Goal: Use online tool/utility: Use online tool/utility

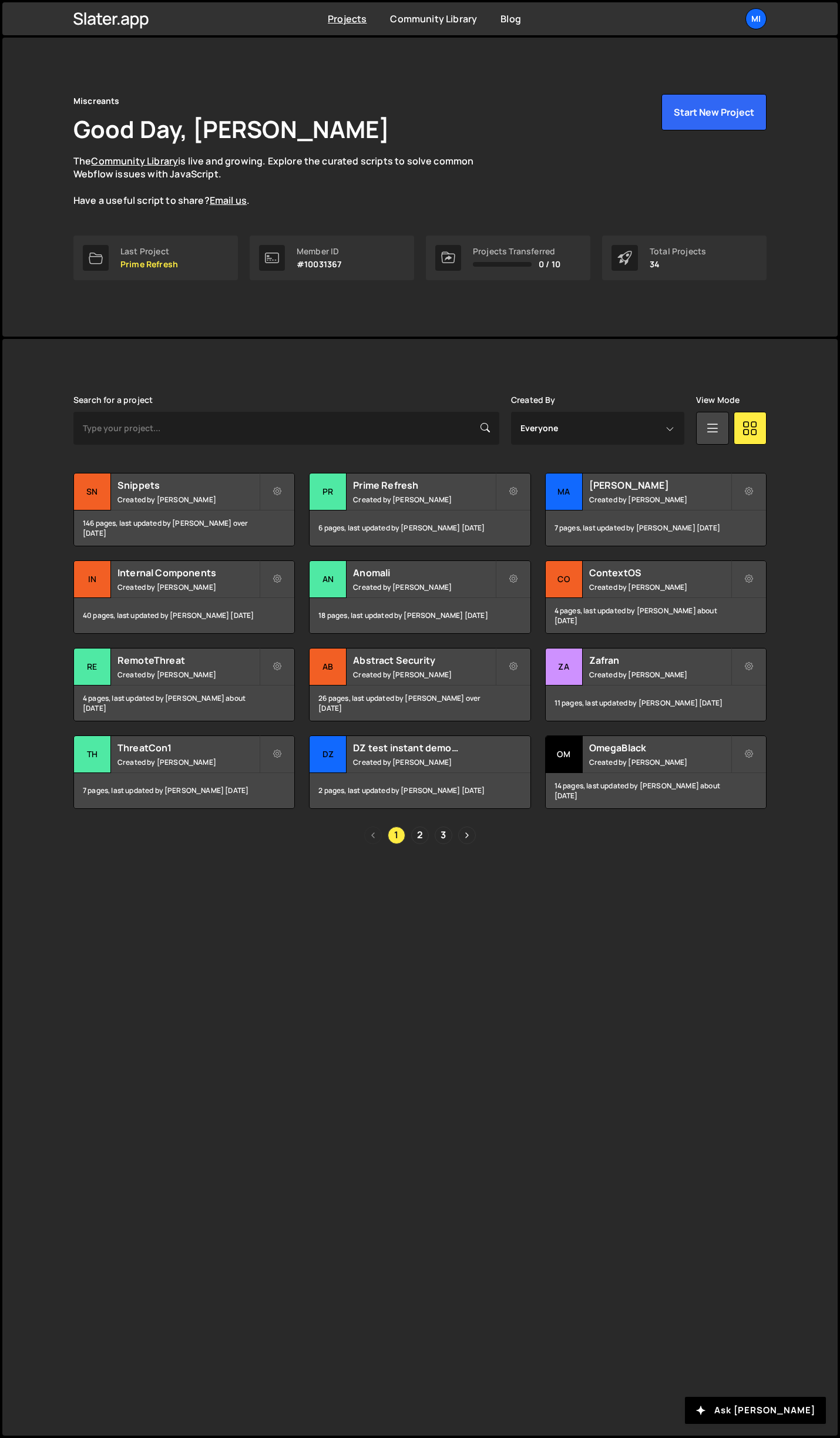
click at [424, 827] on div "1 2 3" at bounding box center [420, 836] width 693 height 17
click at [424, 828] on link "2" at bounding box center [420, 836] width 17 height 17
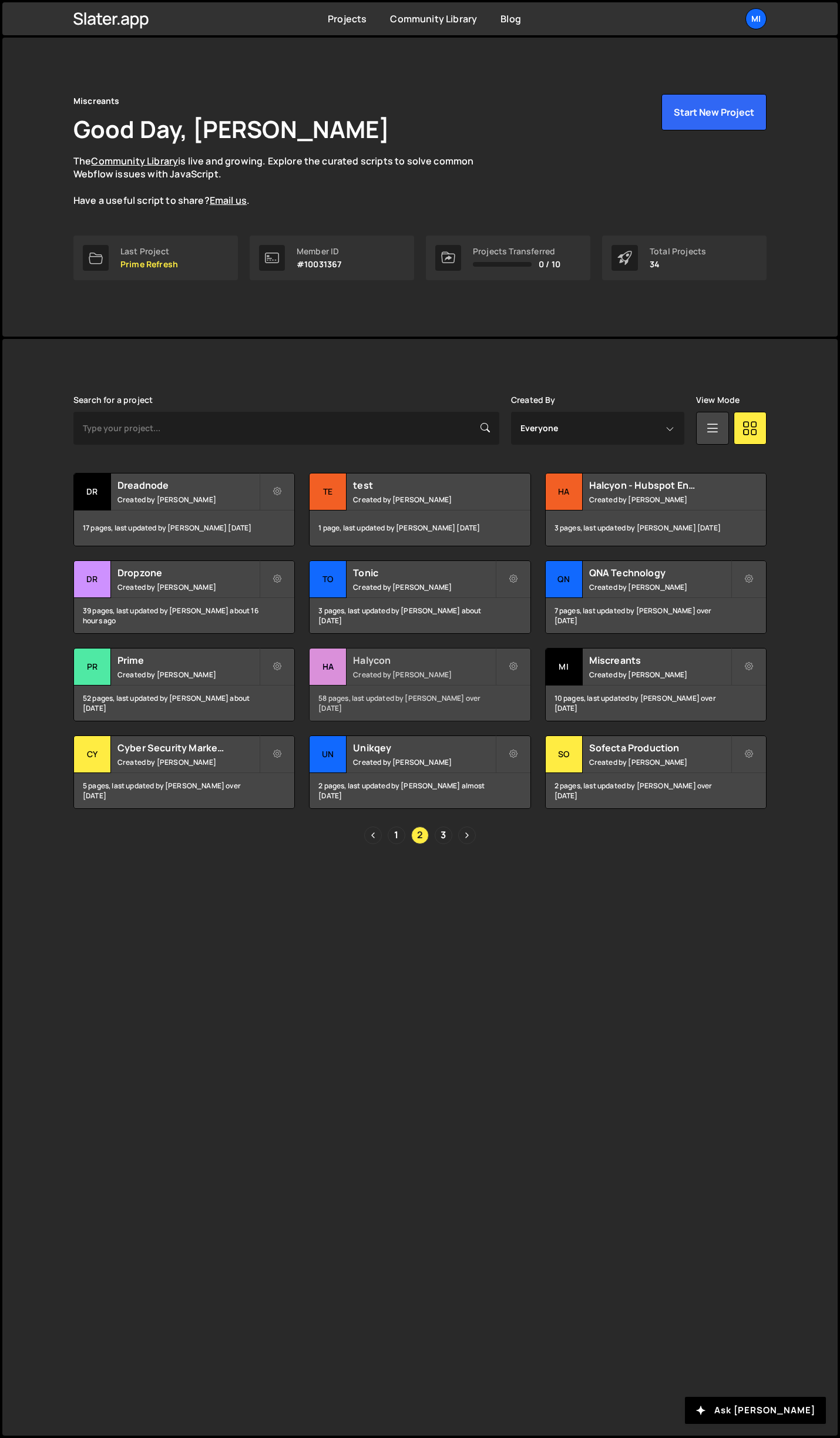
click at [428, 661] on h2 "Halycon" at bounding box center [423, 660] width 141 height 13
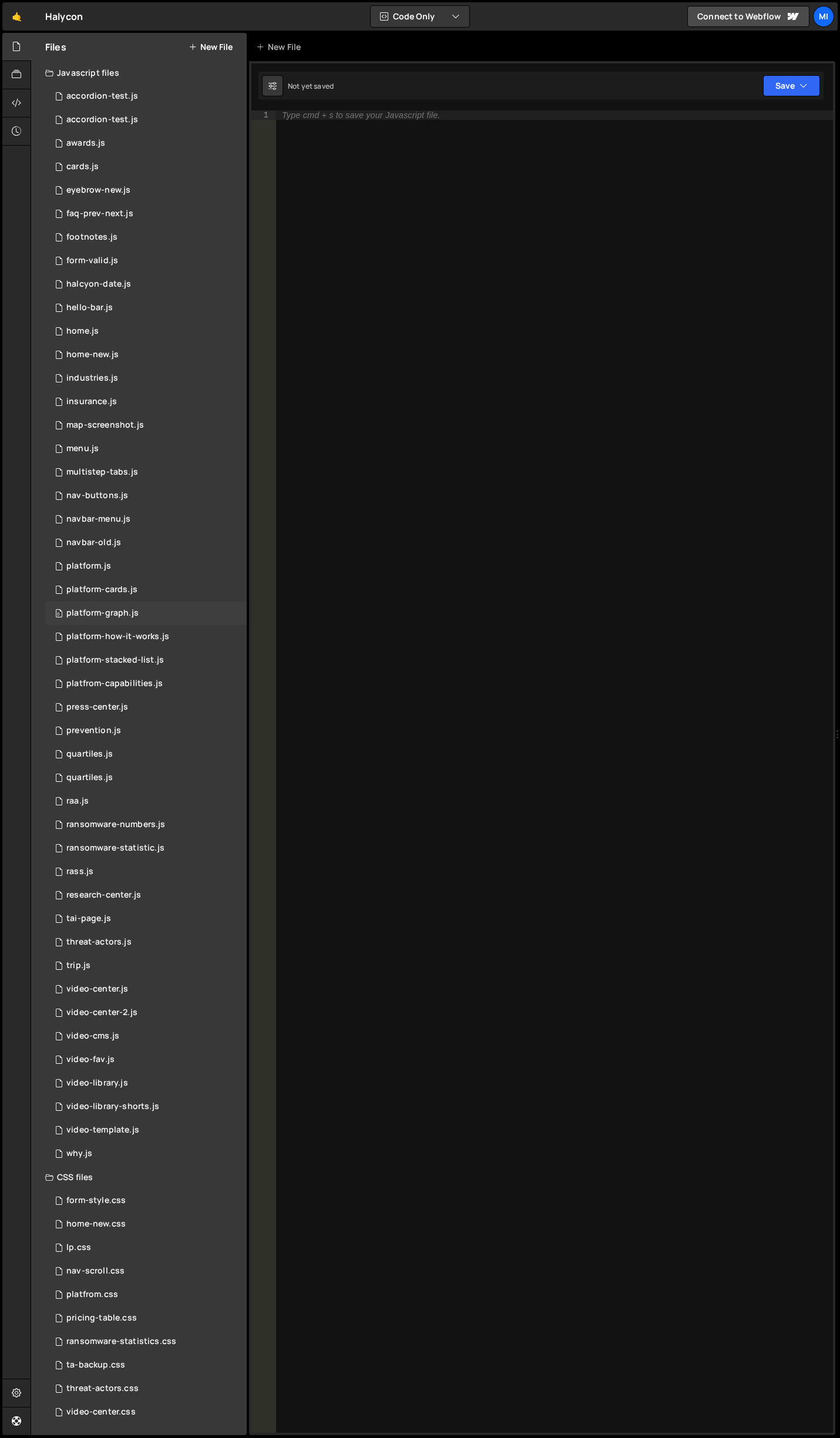
scroll to position [1, 0]
click at [168, 1313] on div "pricing-table.css 0" at bounding box center [145, 1317] width 201 height 23
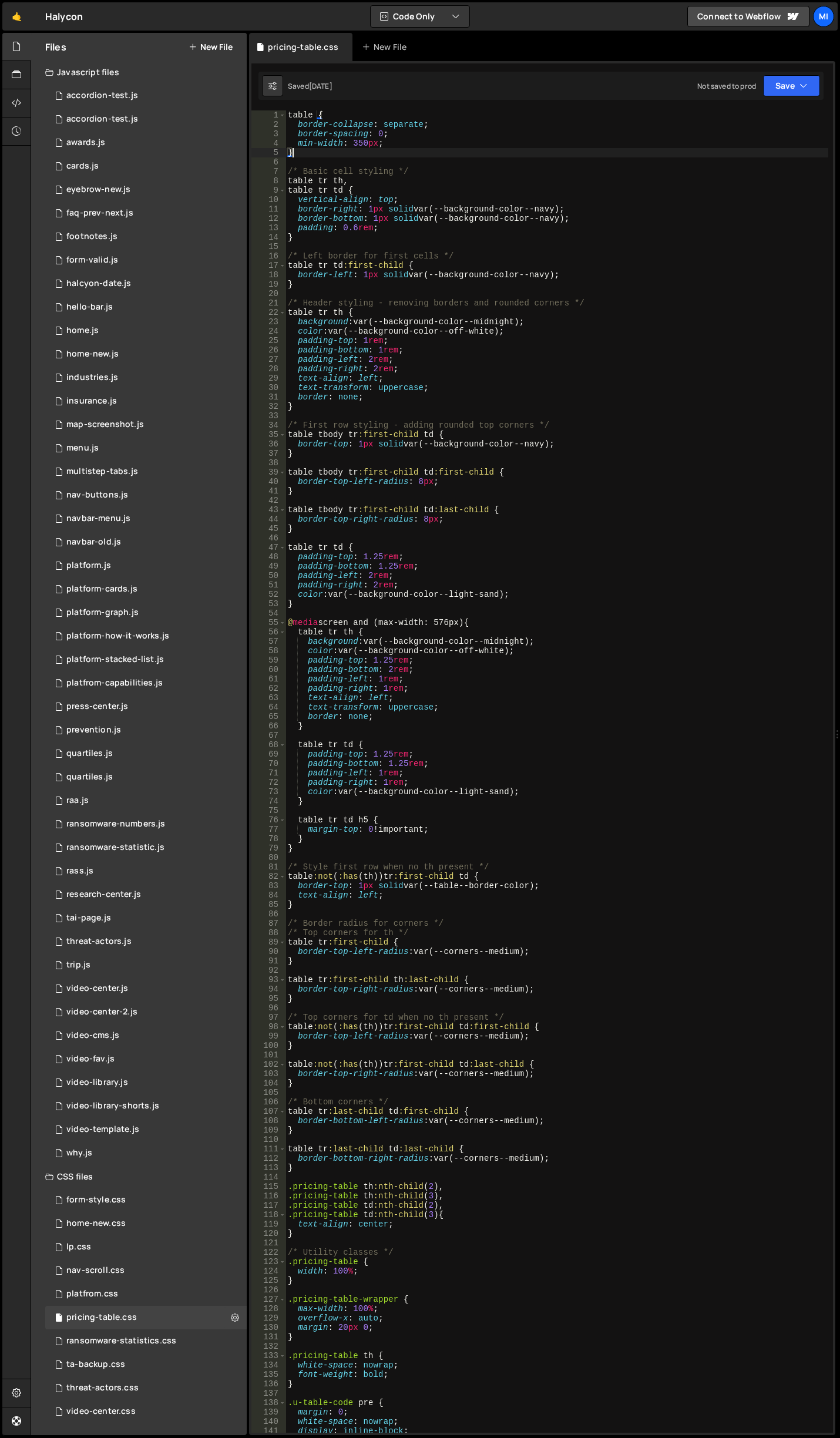
click at [465, 154] on div "table { border-collapse : separate ; border-spacing : 0 ; min-width : 350 px ; …" at bounding box center [556, 781] width 542 height 1341
click at [465, 229] on div "table { border-collapse : separate ; border-spacing : 0 ; min-width : 350 px ; …" at bounding box center [556, 781] width 542 height 1341
type textarea "padding: 0.6rem;"
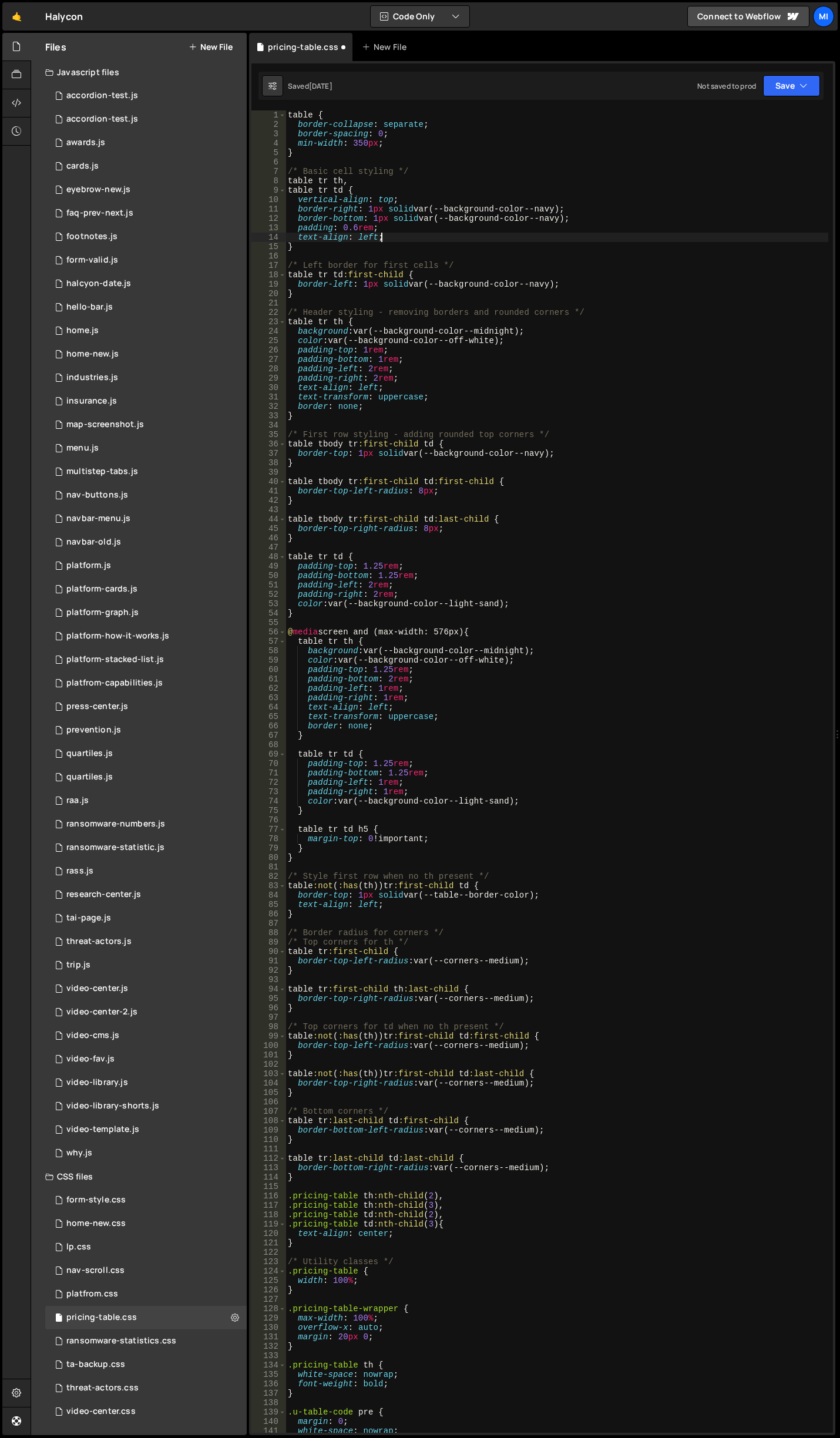
scroll to position [0, 6]
type textarea "text-align: left;"
drag, startPoint x: 383, startPoint y: 240, endPoint x: 278, endPoint y: 237, distance: 105.0
click at [278, 237] on div "text-align: left; 1 2 3 4 5 6 7 8 9 10 11 12 13 14 15 16 17 18 19 20 21 22 23 2…" at bounding box center [542, 772] width 581 height 1323
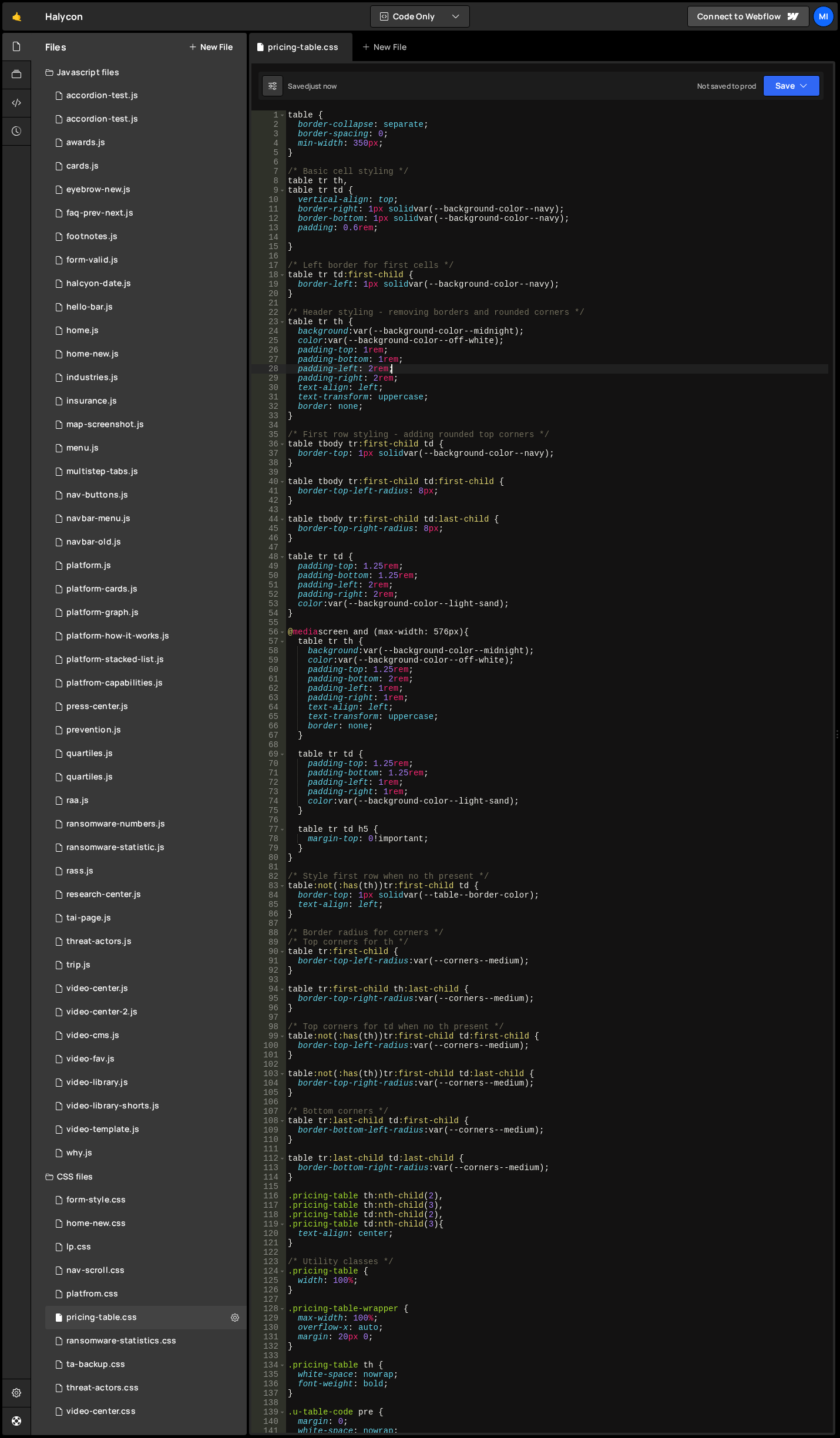
click at [412, 367] on div "table { border-collapse : separate ; border-spacing : 0 ; min-width : 350 px ; …" at bounding box center [556, 781] width 542 height 1341
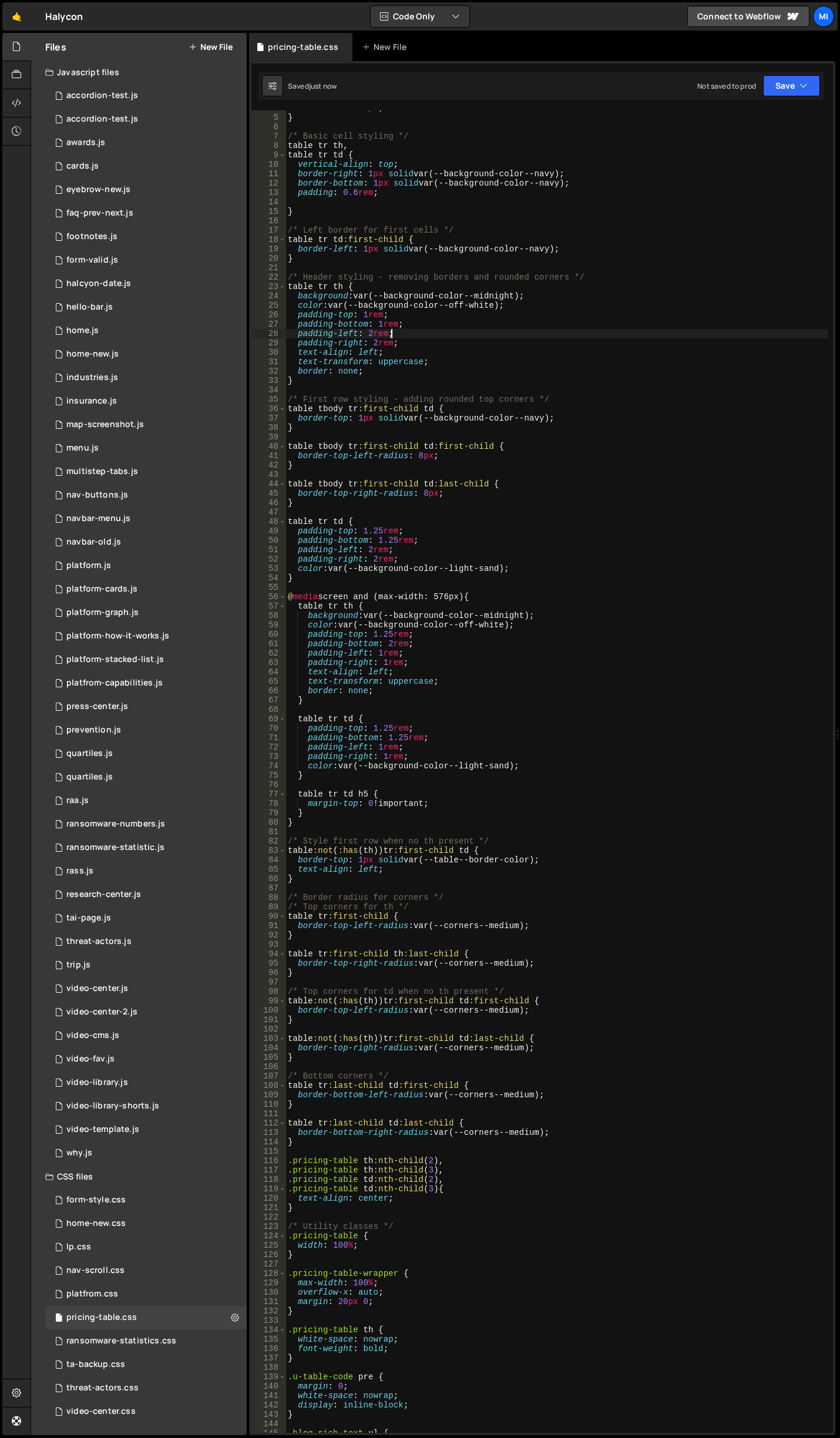
scroll to position [141, 0]
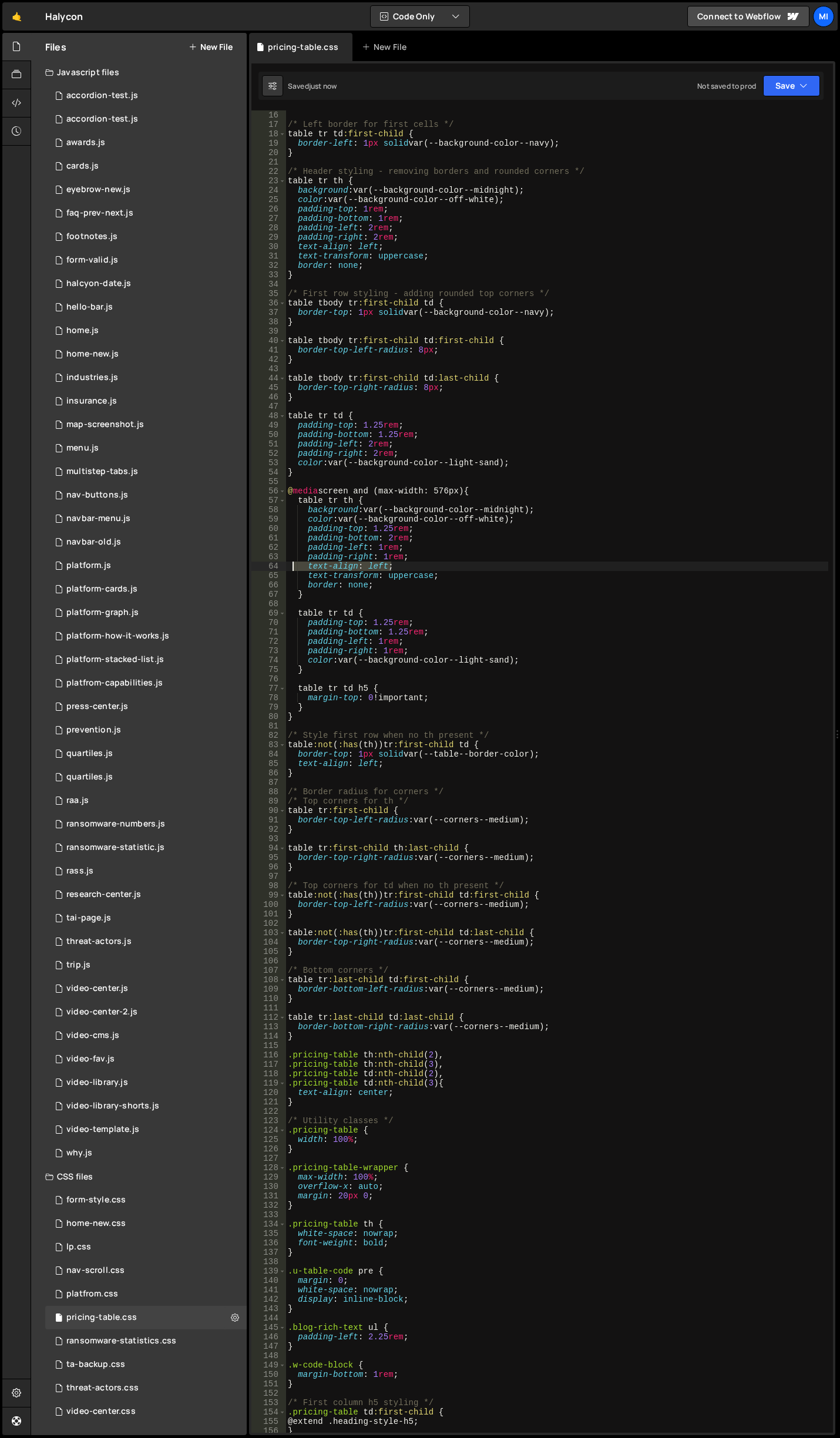
drag, startPoint x: 404, startPoint y: 563, endPoint x: 292, endPoint y: 566, distance: 112.0
click at [292, 566] on div "/* Left border for first cells */ table tr td :first-child { border-left : 1 px…" at bounding box center [556, 781] width 542 height 1341
click at [432, 249] on div "/* Left border for first cells */ table tr td :first-child { border-left : 1 px…" at bounding box center [556, 781] width 542 height 1341
click at [468, 391] on div "/* Left border for first cells */ table tr td :first-child { border-left : 1 px…" at bounding box center [556, 781] width 542 height 1341
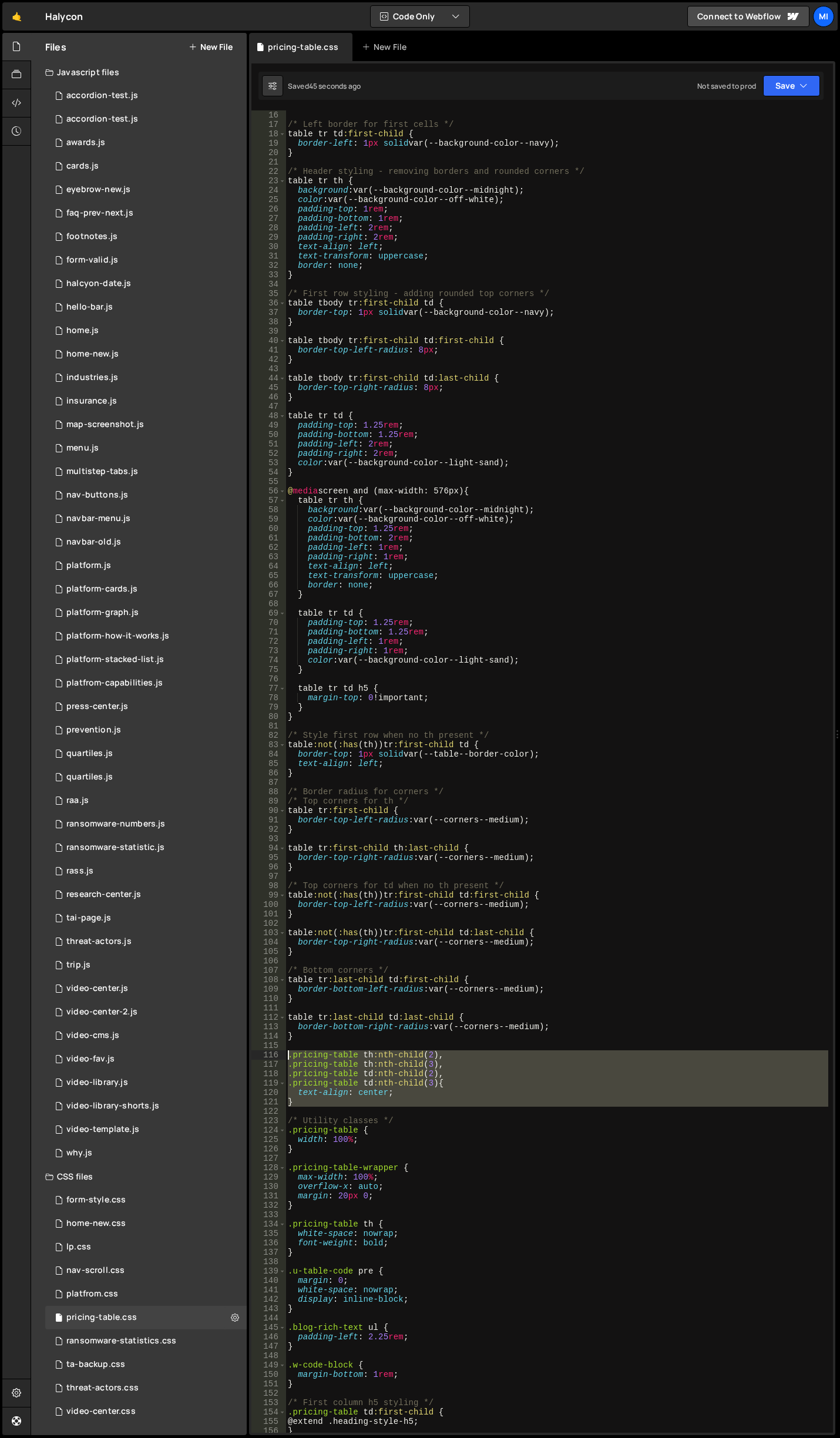
drag, startPoint x: 299, startPoint y: 1107, endPoint x: 268, endPoint y: 1054, distance: 61.4
click at [268, 1054] on div "border-top-right-radius: 8px; 16 17 18 19 20 21 22 23 24 25 26 27 28 29 30 31 3…" at bounding box center [542, 772] width 581 height 1323
type textarea ".pricing-table th:nth-child(2), .pricing-table th:nth-child(3),"
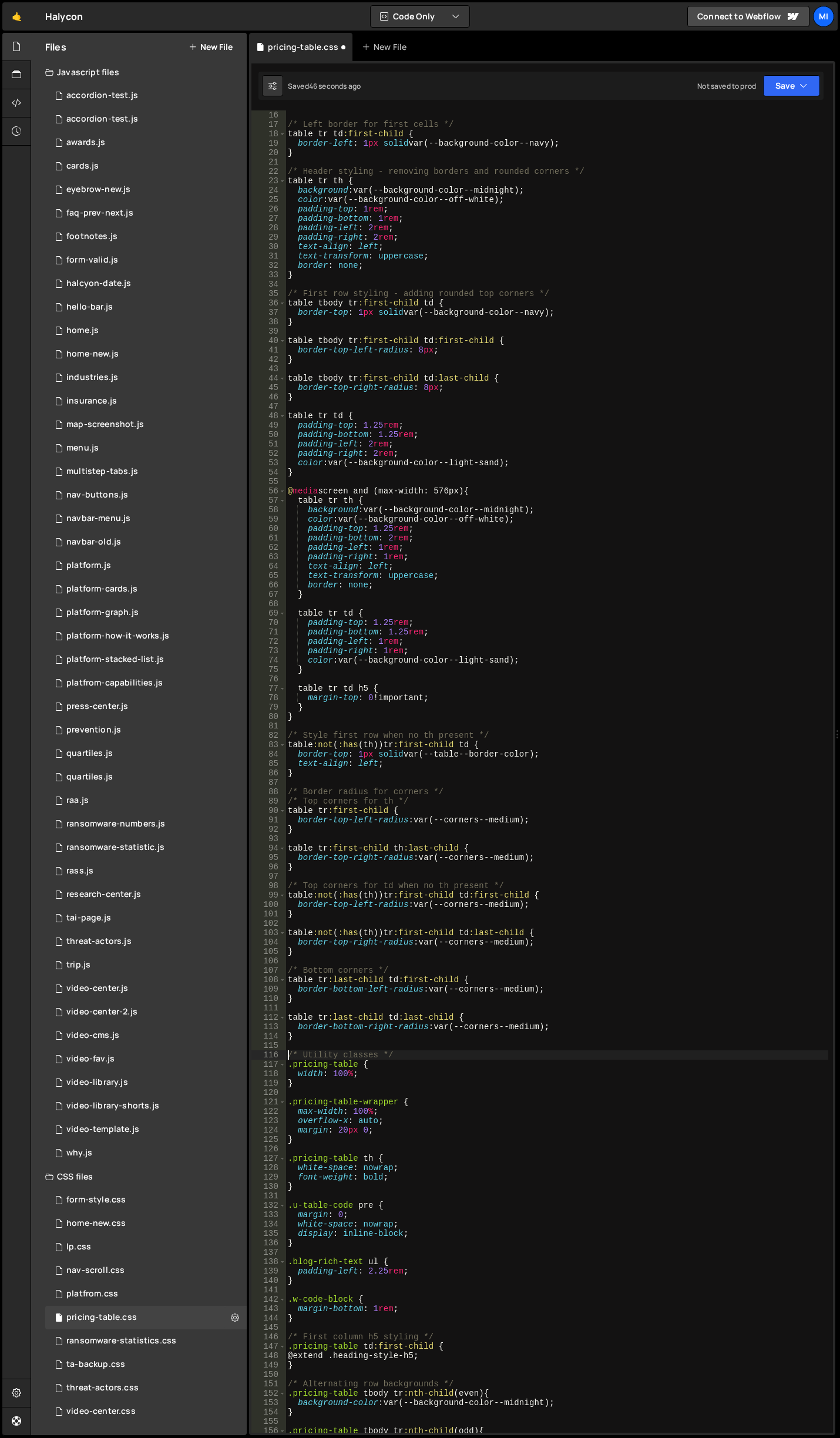
type textarea "/* Utility classes */"
